Goal: Information Seeking & Learning: Learn about a topic

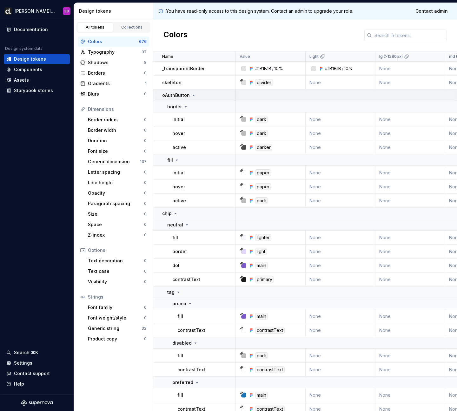
click at [194, 95] on icon at bounding box center [193, 95] width 5 height 5
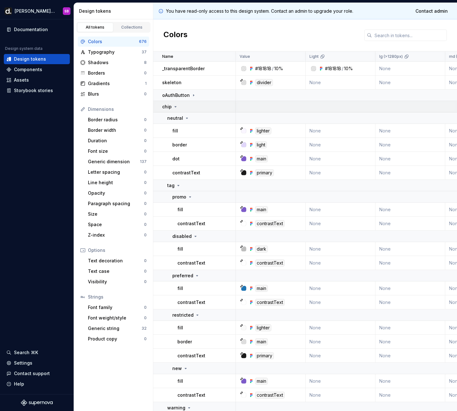
click at [178, 106] on div "chip" at bounding box center [198, 106] width 73 height 6
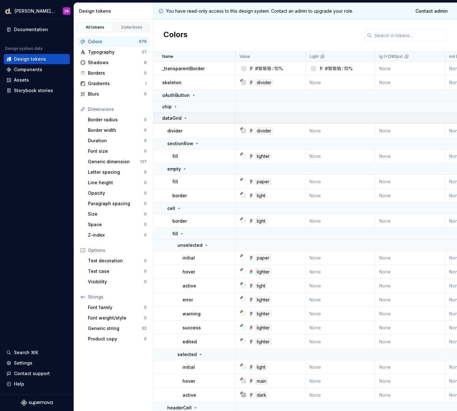
click at [186, 116] on icon at bounding box center [185, 118] width 5 height 5
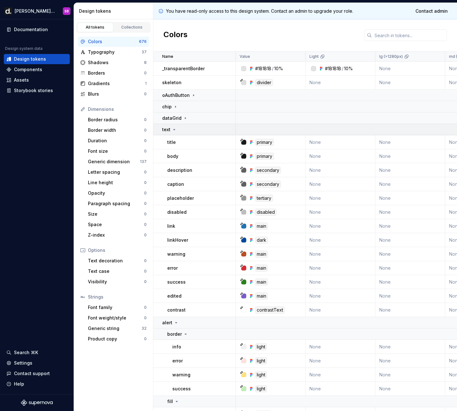
click at [174, 130] on icon at bounding box center [174, 129] width 5 height 5
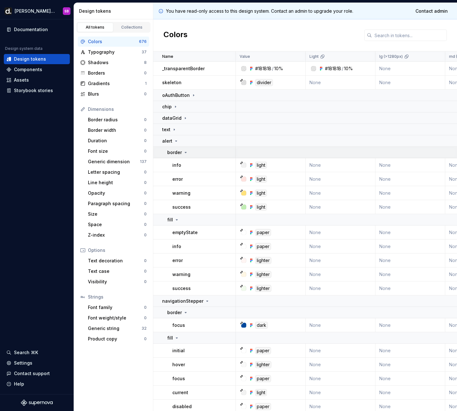
click at [184, 153] on icon at bounding box center [185, 152] width 5 height 5
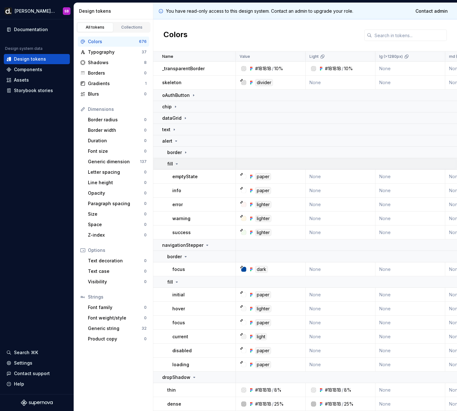
click at [177, 163] on icon at bounding box center [176, 163] width 5 height 5
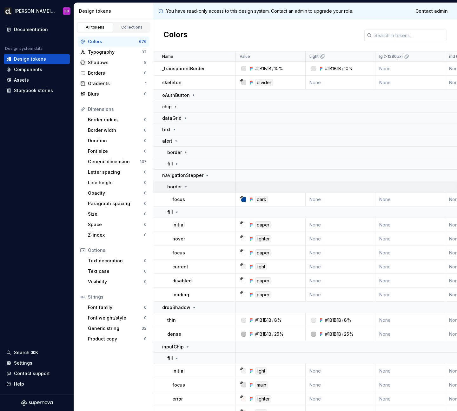
click at [185, 183] on div "border" at bounding box center [177, 186] width 21 height 6
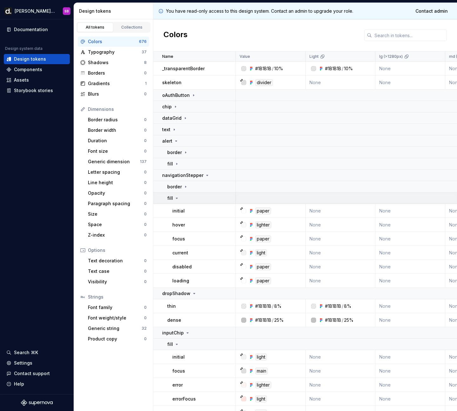
click at [178, 197] on icon at bounding box center [176, 198] width 5 height 5
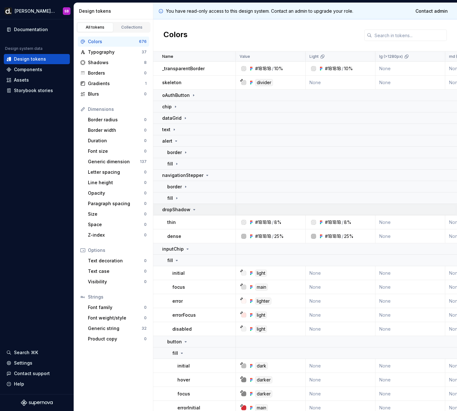
click at [192, 208] on icon at bounding box center [194, 209] width 5 height 5
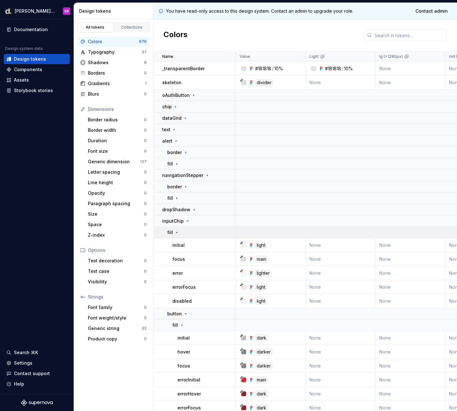
click at [176, 234] on icon at bounding box center [176, 232] width 5 height 5
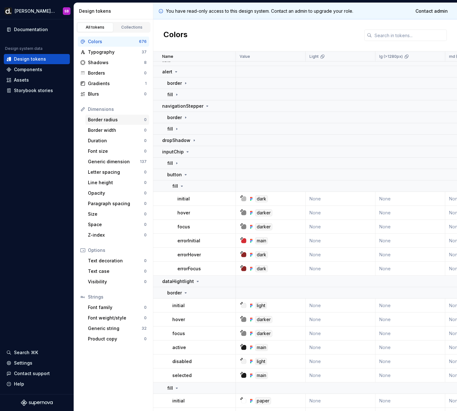
scroll to position [61, 0]
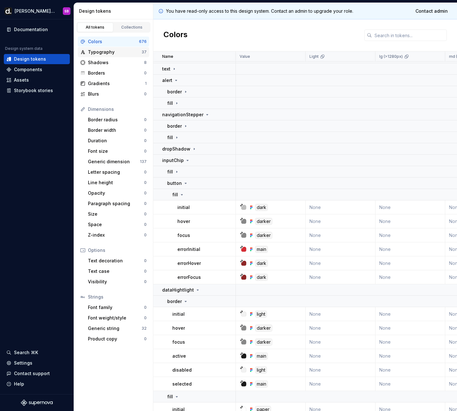
click at [108, 52] on div "Typography" at bounding box center [115, 52] width 54 height 6
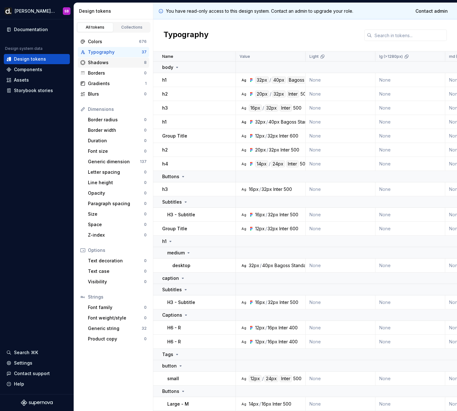
click at [107, 62] on div "Shadows" at bounding box center [116, 62] width 56 height 6
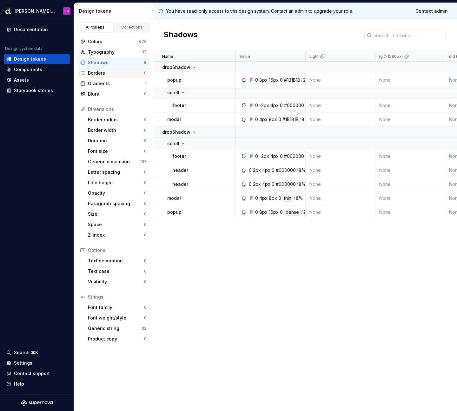
click at [104, 74] on div "Borders" at bounding box center [116, 73] width 56 height 6
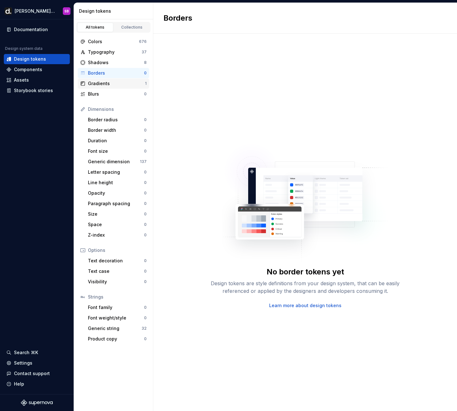
click at [105, 79] on div "Gradients 1" at bounding box center [113, 83] width 71 height 10
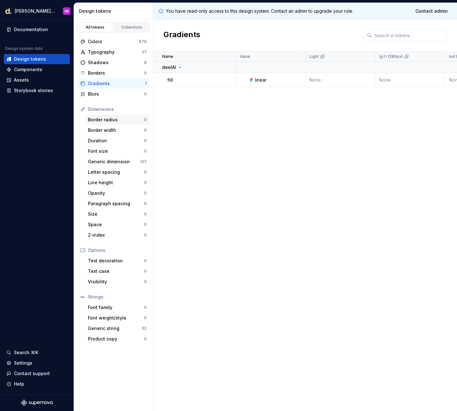
click at [106, 118] on div "Border radius" at bounding box center [116, 120] width 56 height 6
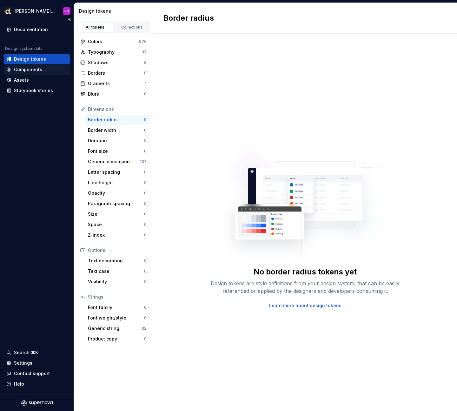
click at [46, 71] on div "Components" at bounding box center [36, 69] width 61 height 6
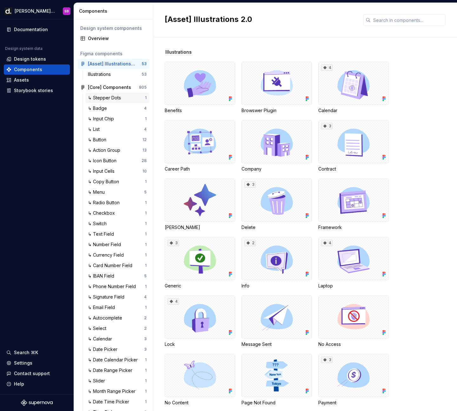
click at [110, 96] on div "↳ Stepper Dots" at bounding box center [106, 98] width 36 height 6
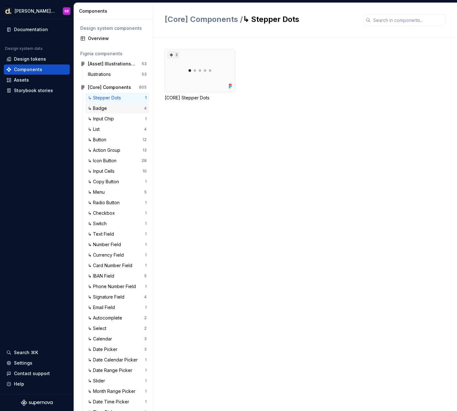
click at [110, 107] on div "↳ Badge" at bounding box center [116, 108] width 56 height 6
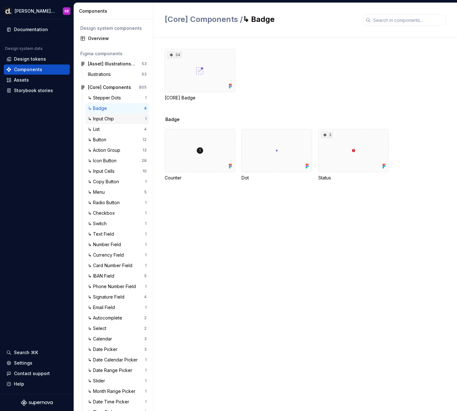
click at [110, 119] on div "↳ Input Chip" at bounding box center [102, 119] width 29 height 6
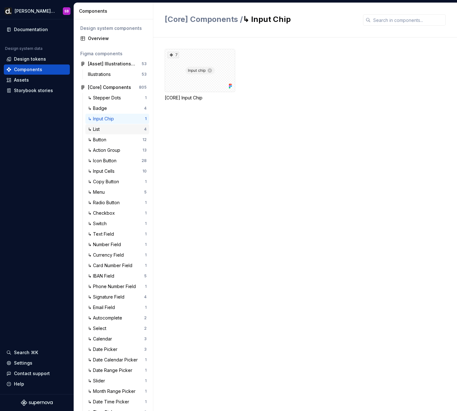
click at [110, 127] on div "↳ List" at bounding box center [116, 129] width 56 height 6
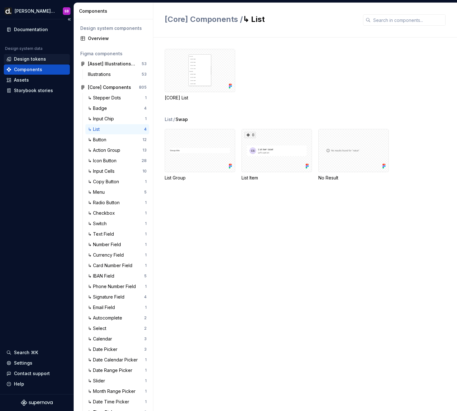
click at [44, 60] on div "Design tokens" at bounding box center [36, 59] width 61 height 6
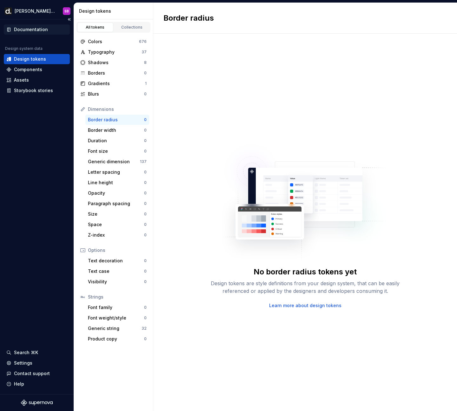
click at [35, 29] on div "Documentation" at bounding box center [31, 29] width 34 height 6
click at [97, 41] on div "Colors" at bounding box center [113, 41] width 51 height 6
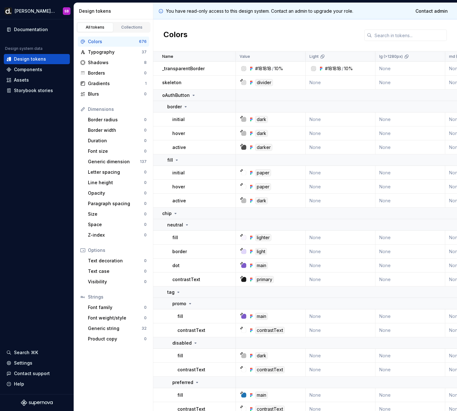
click at [136, 22] on div "All tokens Collections" at bounding box center [114, 27] width 74 height 11
click at [136, 26] on div "Collections" at bounding box center [132, 27] width 32 height 5
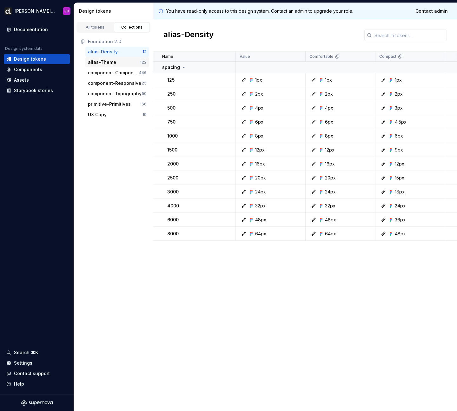
click at [121, 62] on div "alias-Theme" at bounding box center [114, 62] width 52 height 6
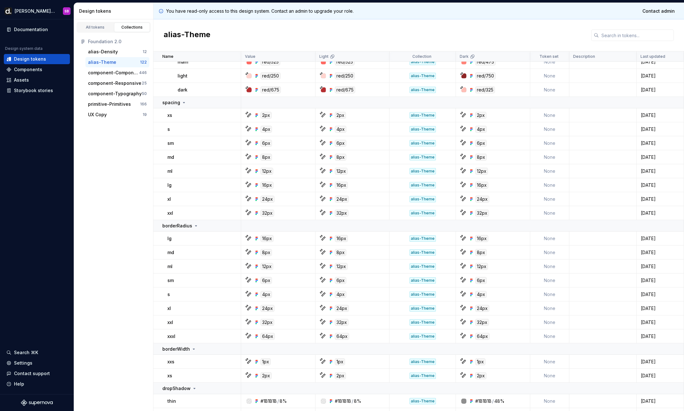
scroll to position [1698, 0]
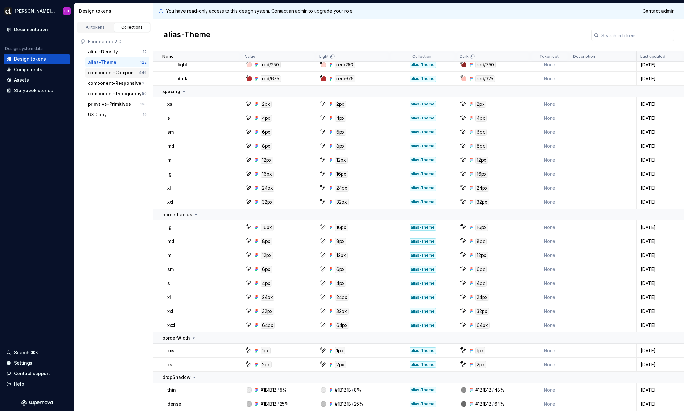
click at [123, 74] on div "component-Components" at bounding box center [113, 73] width 51 height 6
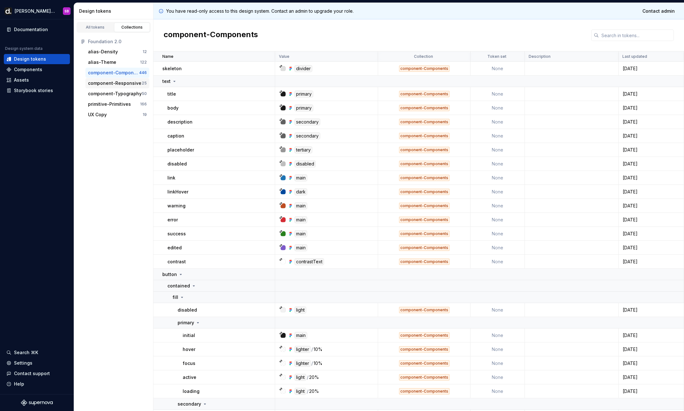
click at [123, 86] on div "component-Responsive" at bounding box center [114, 83] width 53 height 6
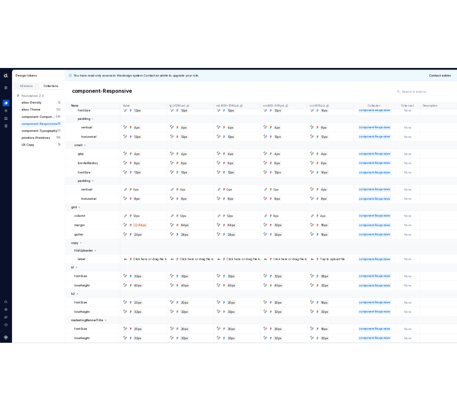
scroll to position [149, 0]
